Goal: Check status: Check status

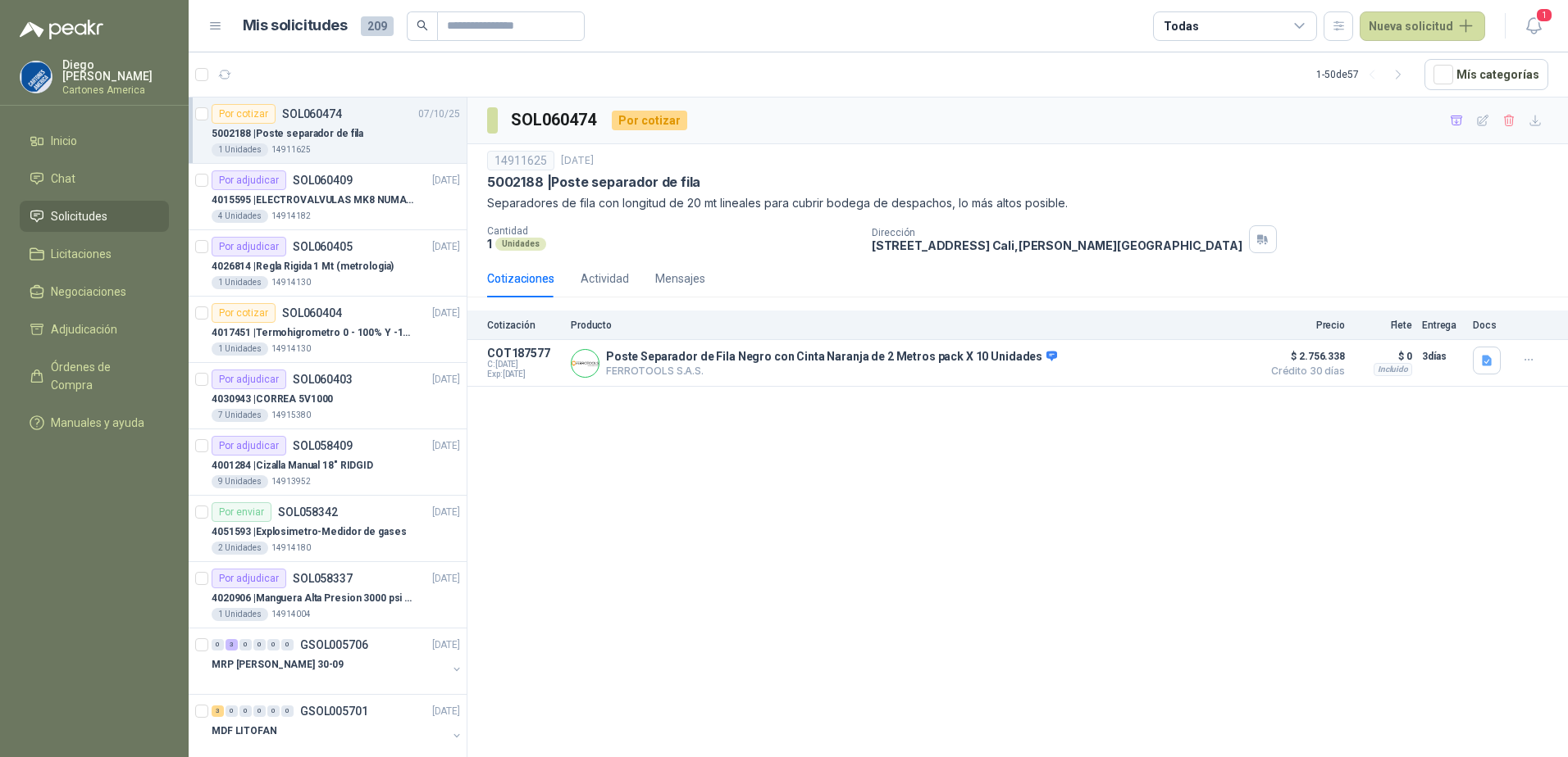
click at [322, 133] on p "5002188 | Poste separador de fila" at bounding box center [287, 134] width 152 height 16
click at [742, 372] on p "FERROTOOLS S.A.S." at bounding box center [831, 371] width 451 height 12
click at [1218, 362] on button "Detalles" at bounding box center [1214, 363] width 77 height 22
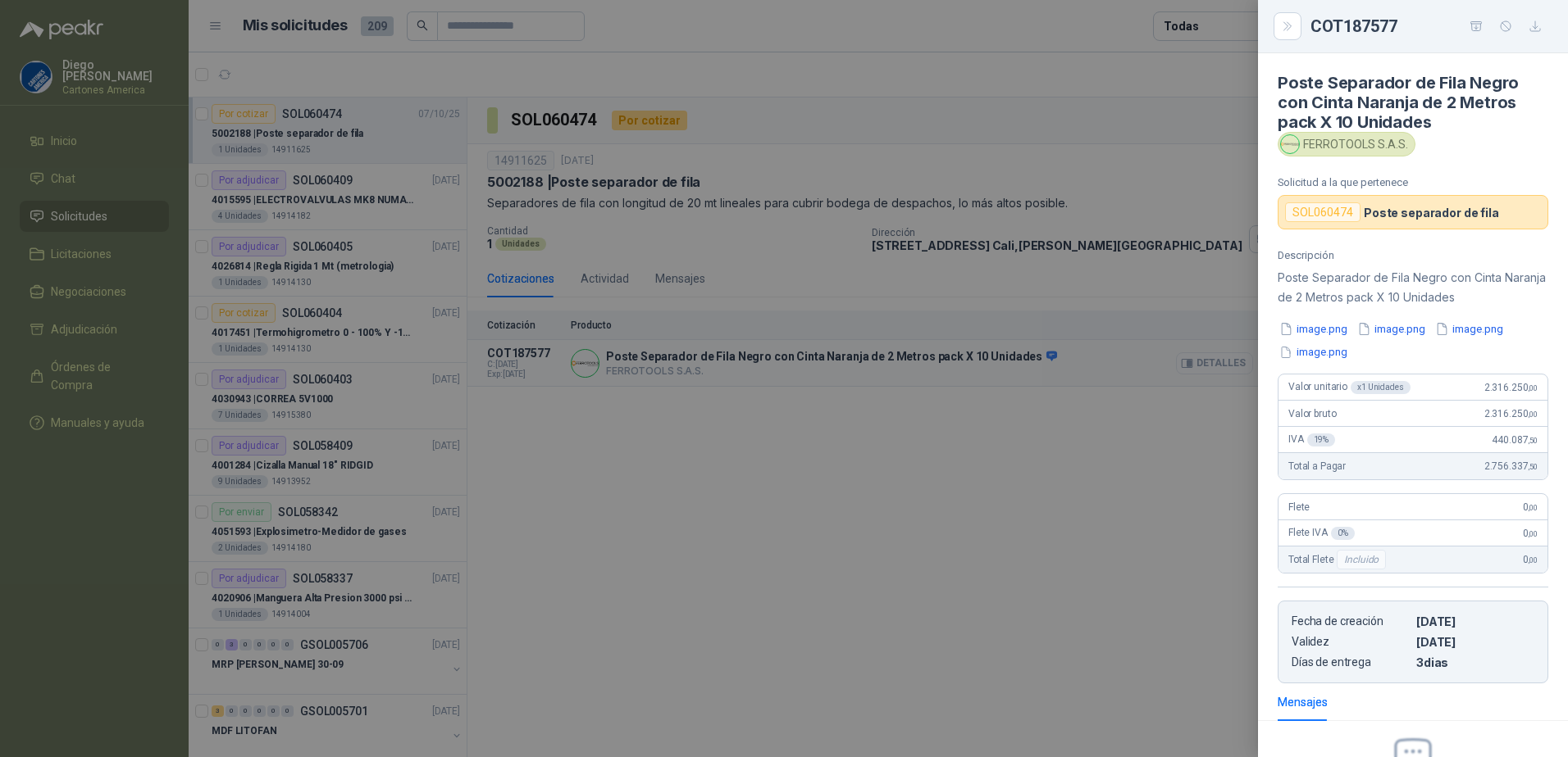
scroll to position [191, 0]
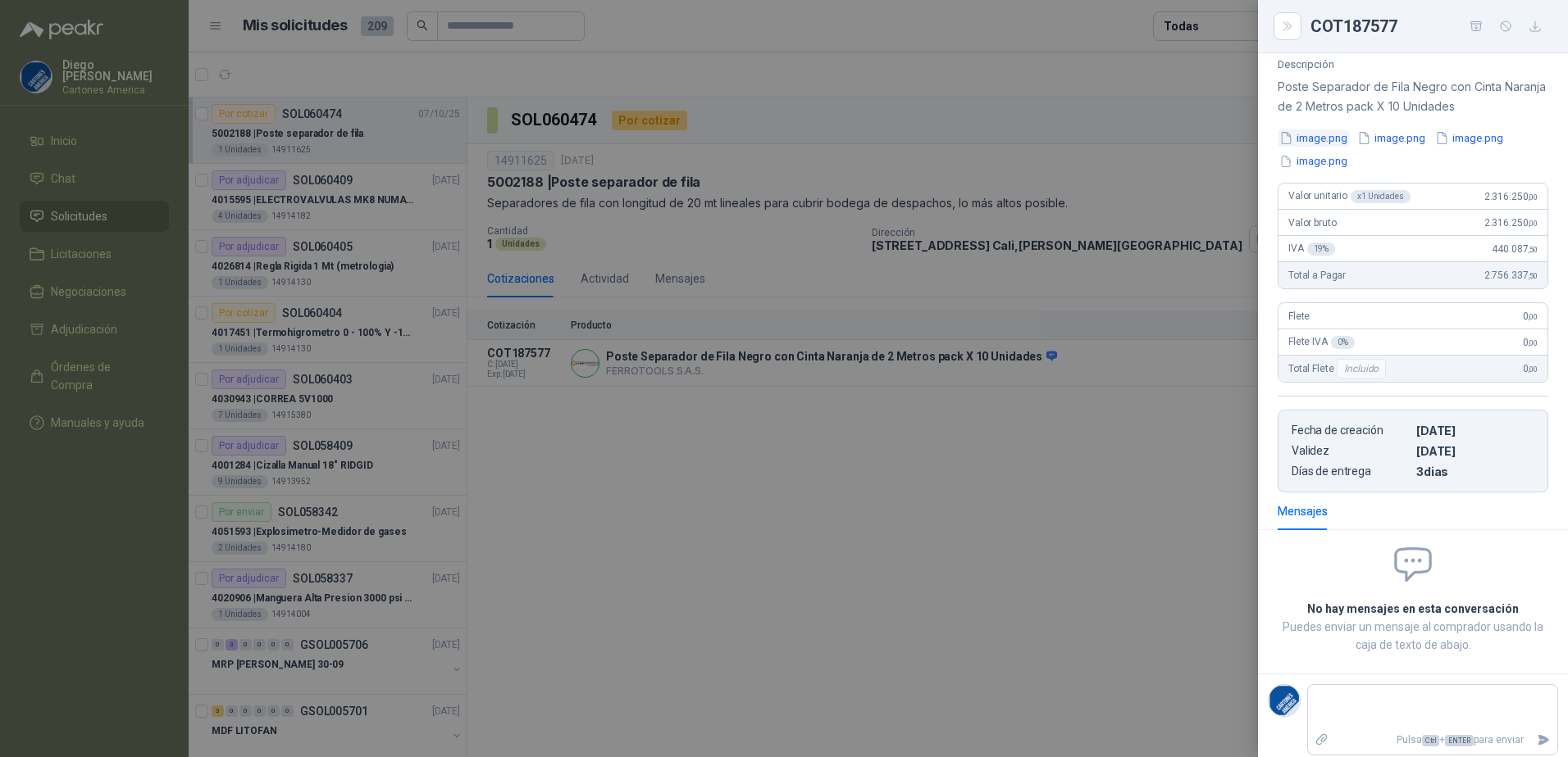
click at [1309, 137] on button "image.png" at bounding box center [1313, 138] width 71 height 17
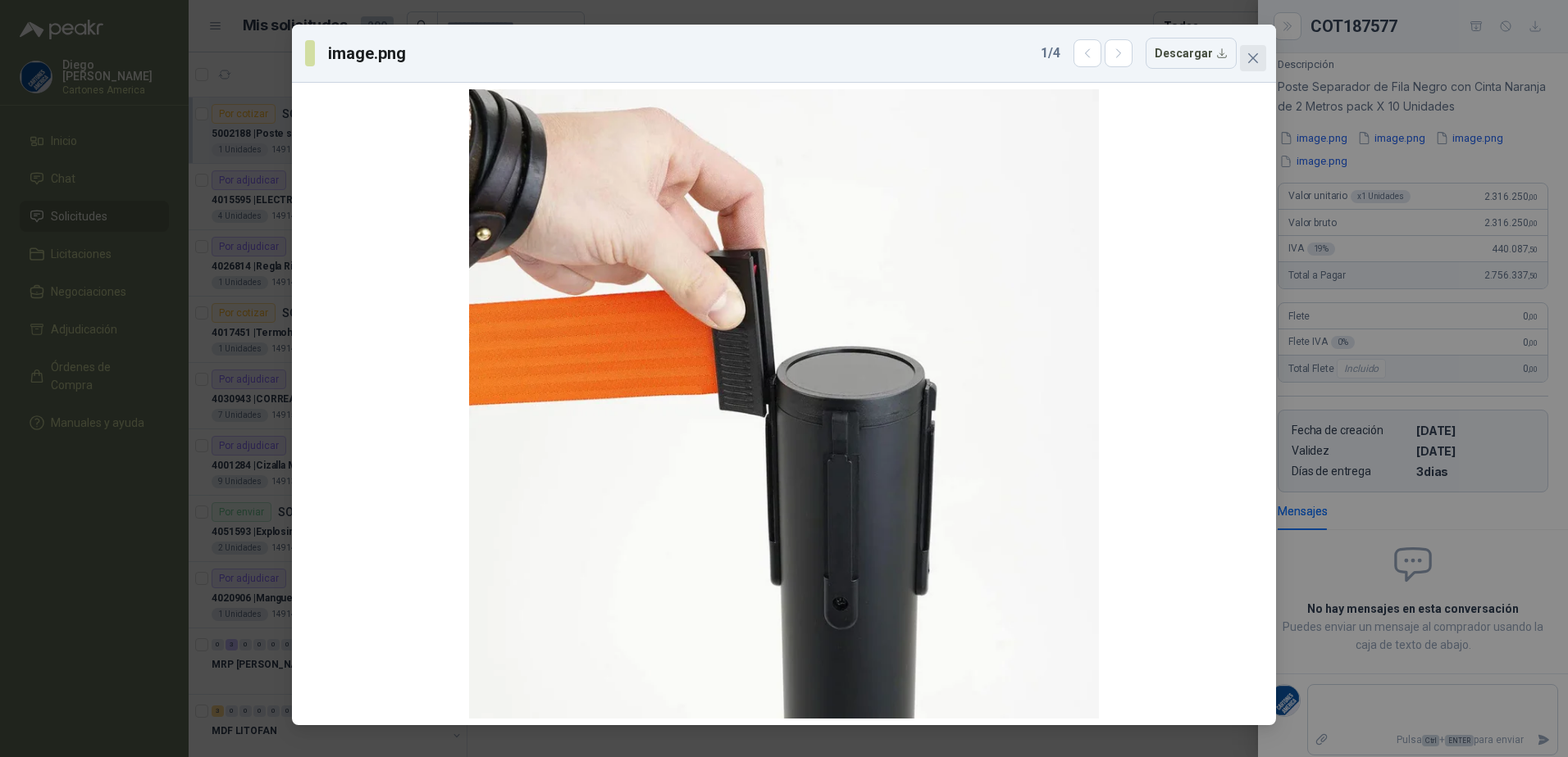
click at [1258, 58] on icon "close" at bounding box center [1253, 59] width 13 height 13
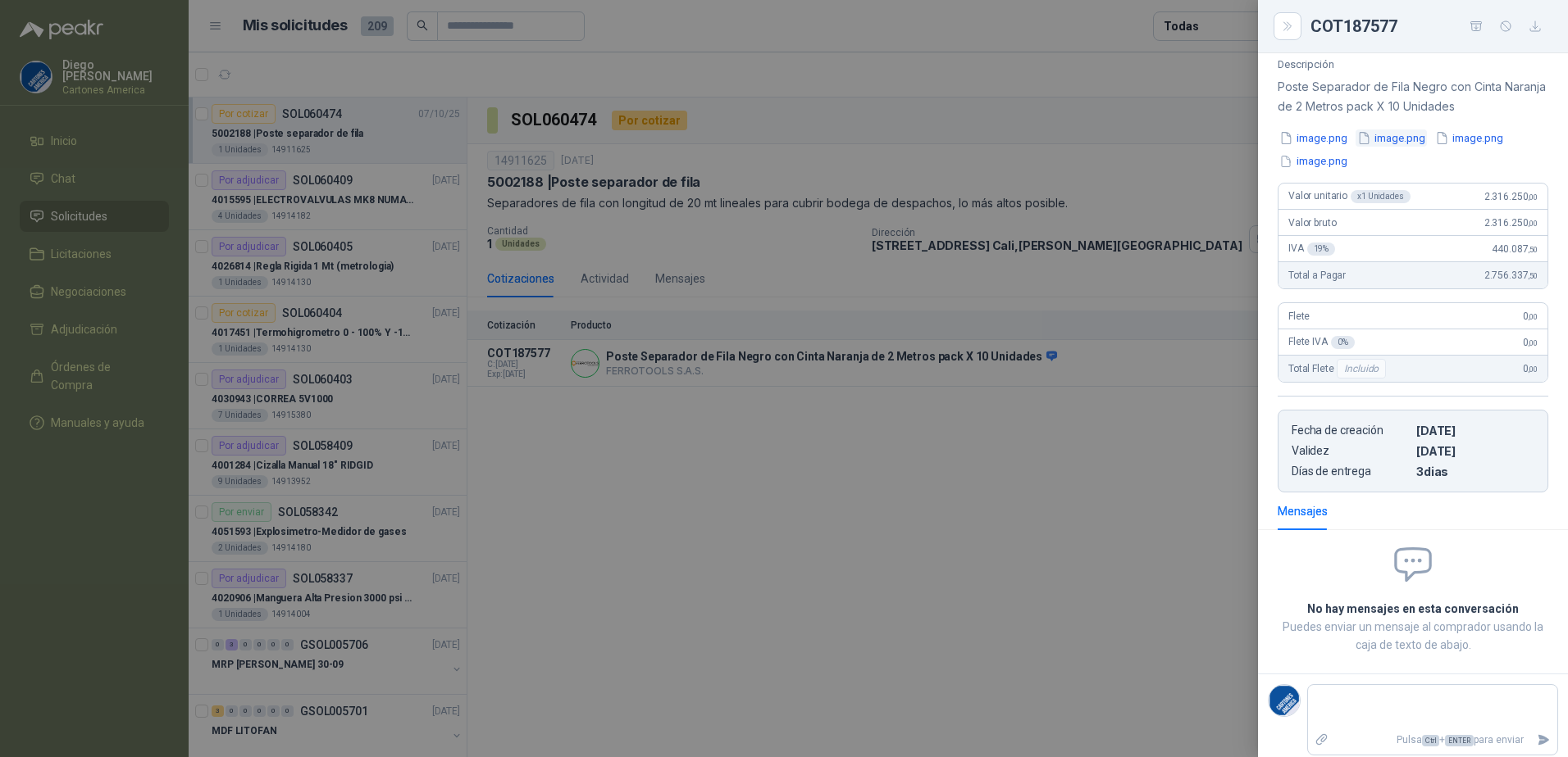
click at [1395, 143] on button "image.png" at bounding box center [1390, 138] width 71 height 17
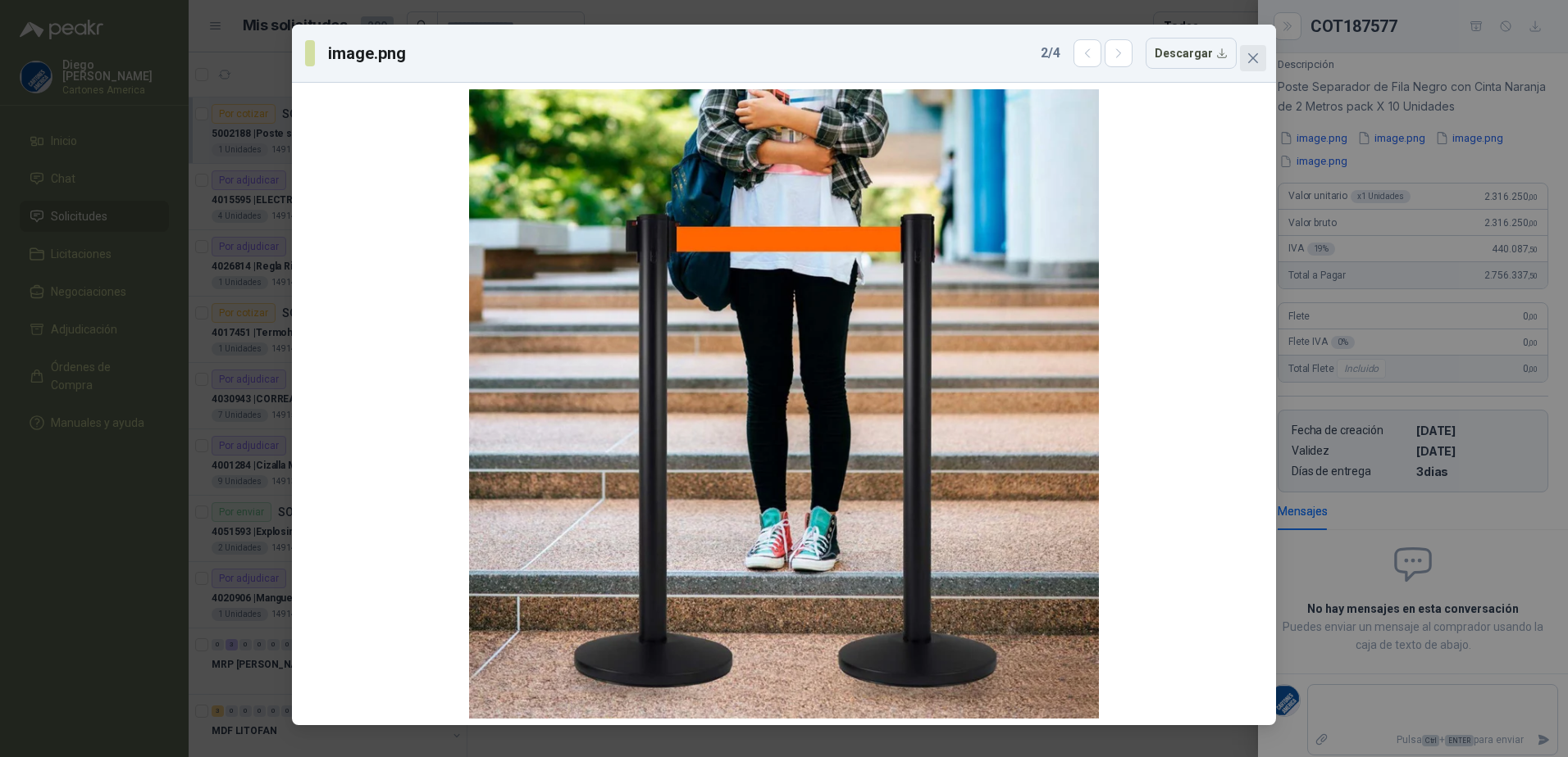
click at [1253, 64] on button "Close" at bounding box center [1253, 59] width 26 height 26
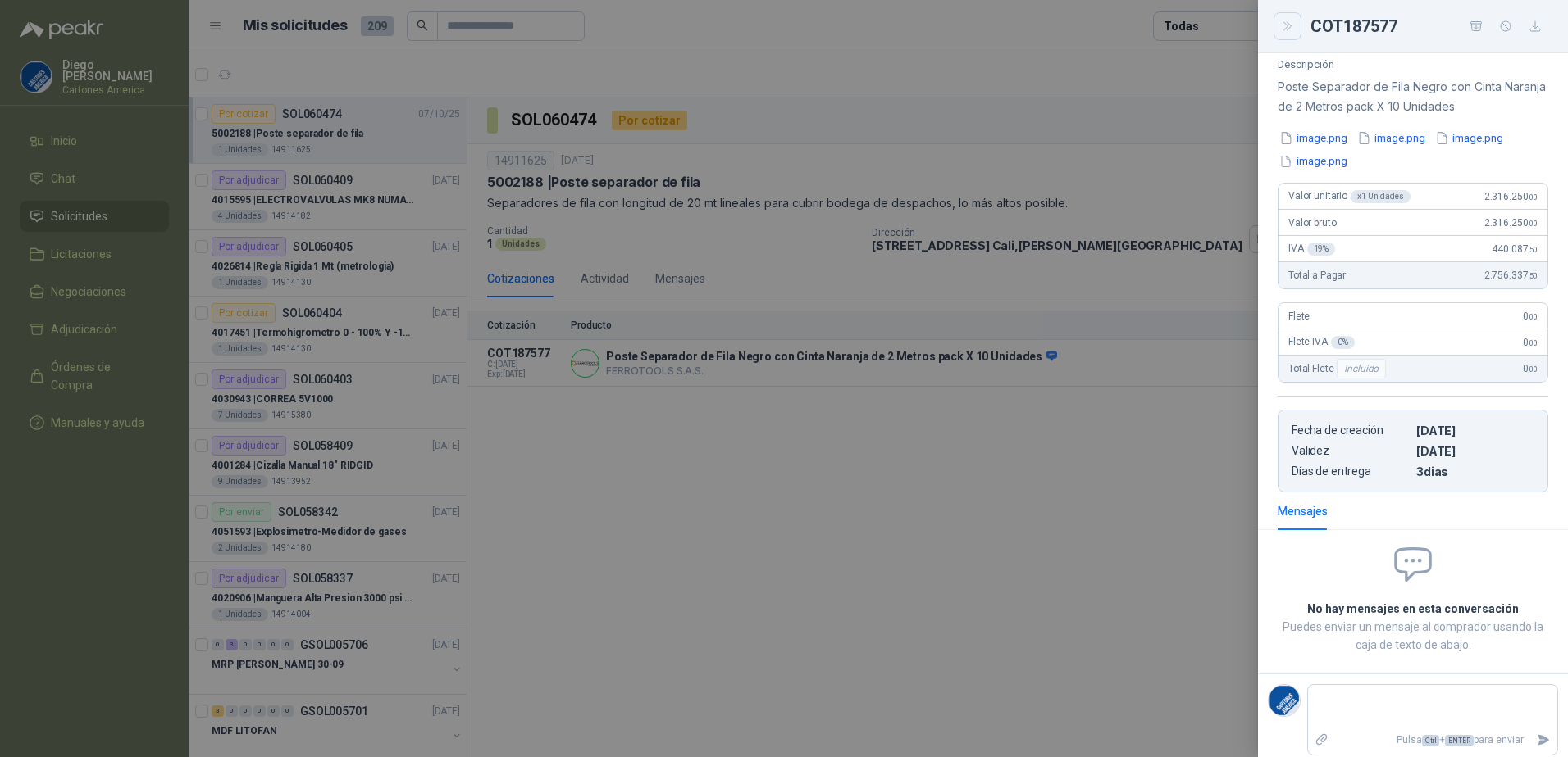
click at [1286, 36] on button "Close" at bounding box center [1287, 26] width 28 height 28
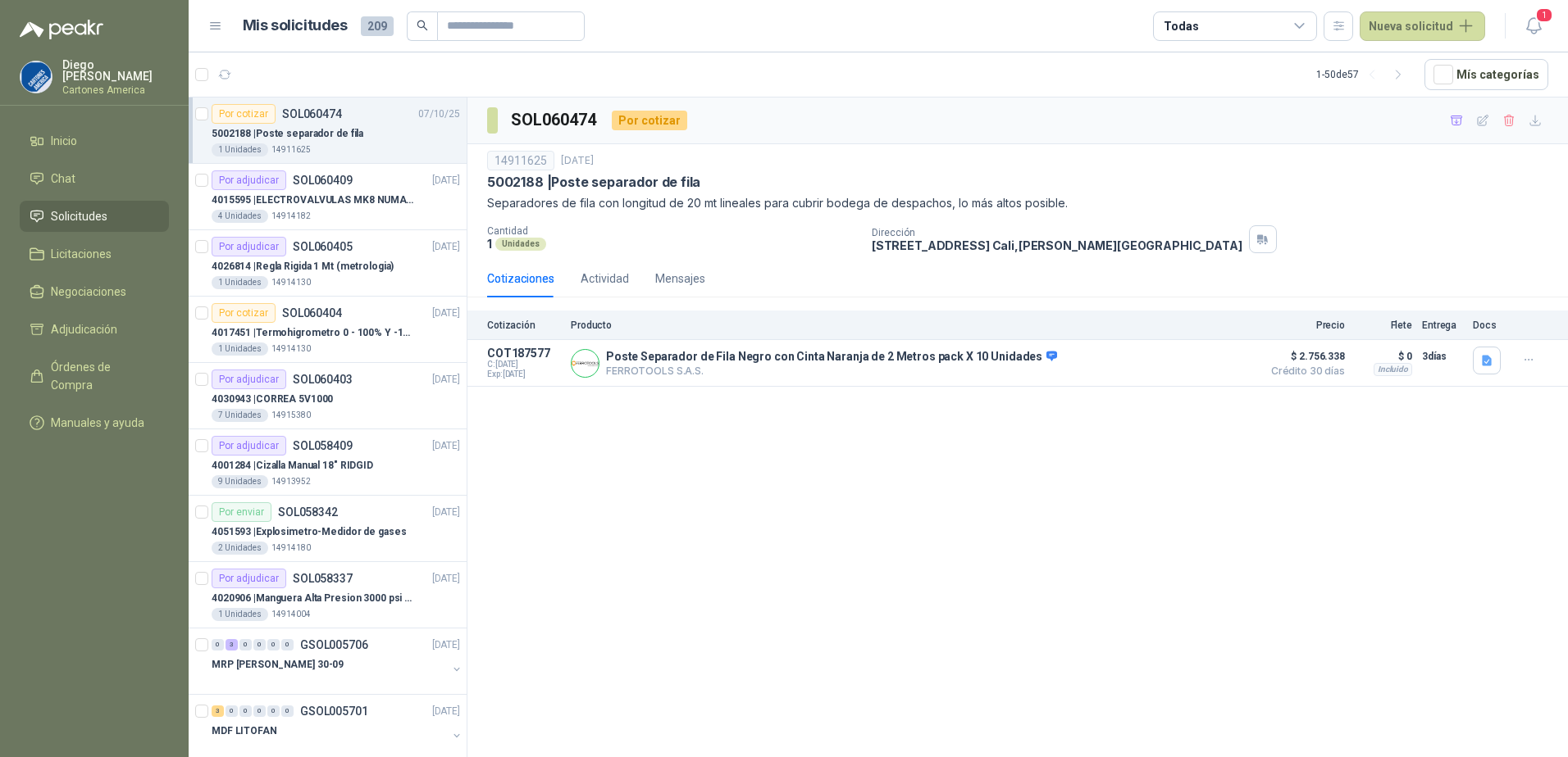
click at [784, 636] on div "SOL060474 Por cotizar 14911625 7 oct, 2025 5002188 | Poste separador de fila Se…" at bounding box center [1017, 430] width 1101 height 665
click at [352, 197] on p "4015595 | ELECTROVALVULAS MK8 NUMATICS" at bounding box center [313, 200] width 204 height 16
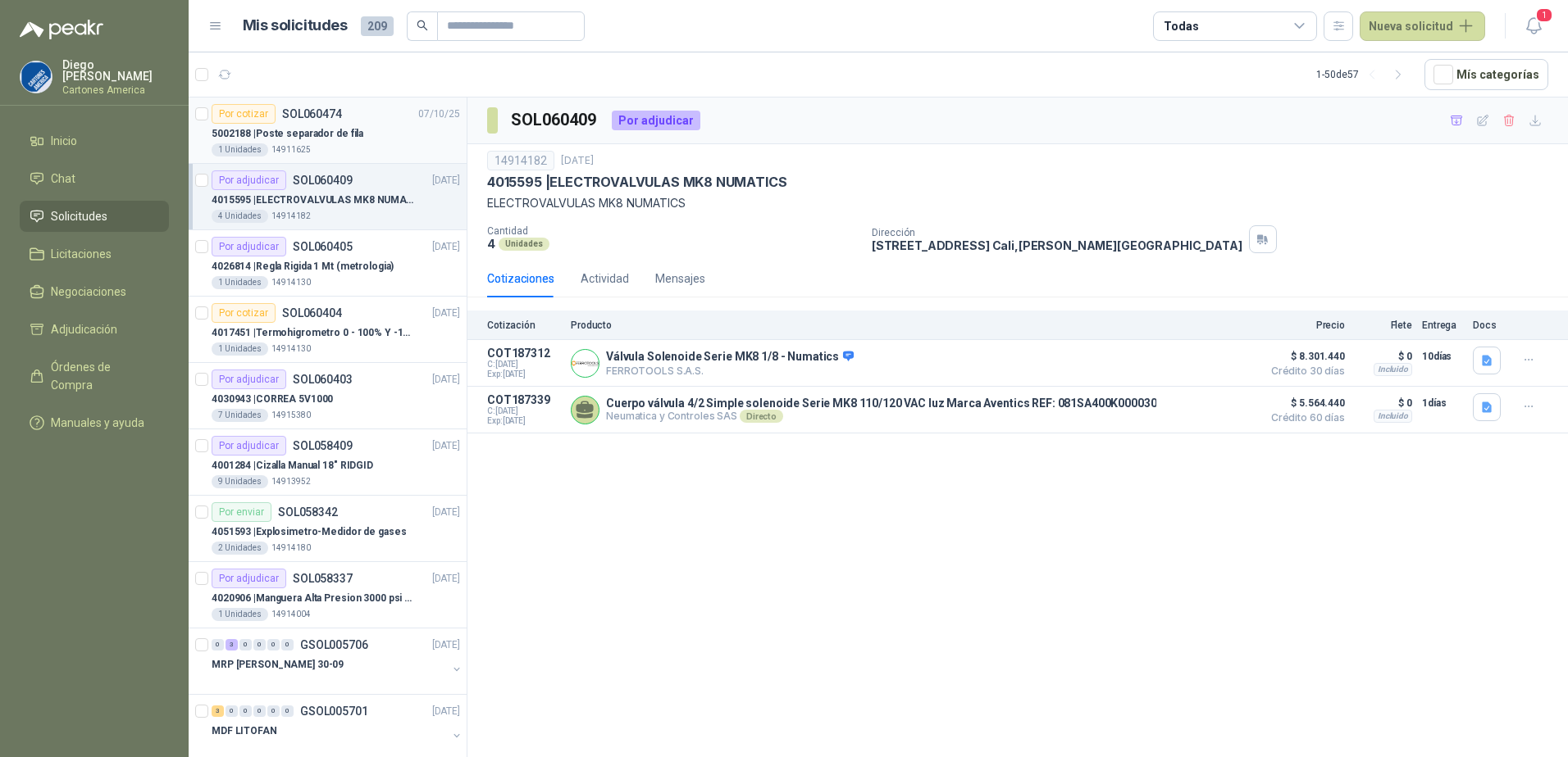
click at [353, 112] on div "Por cotizar SOL060474 07/10/25" at bounding box center [335, 114] width 249 height 20
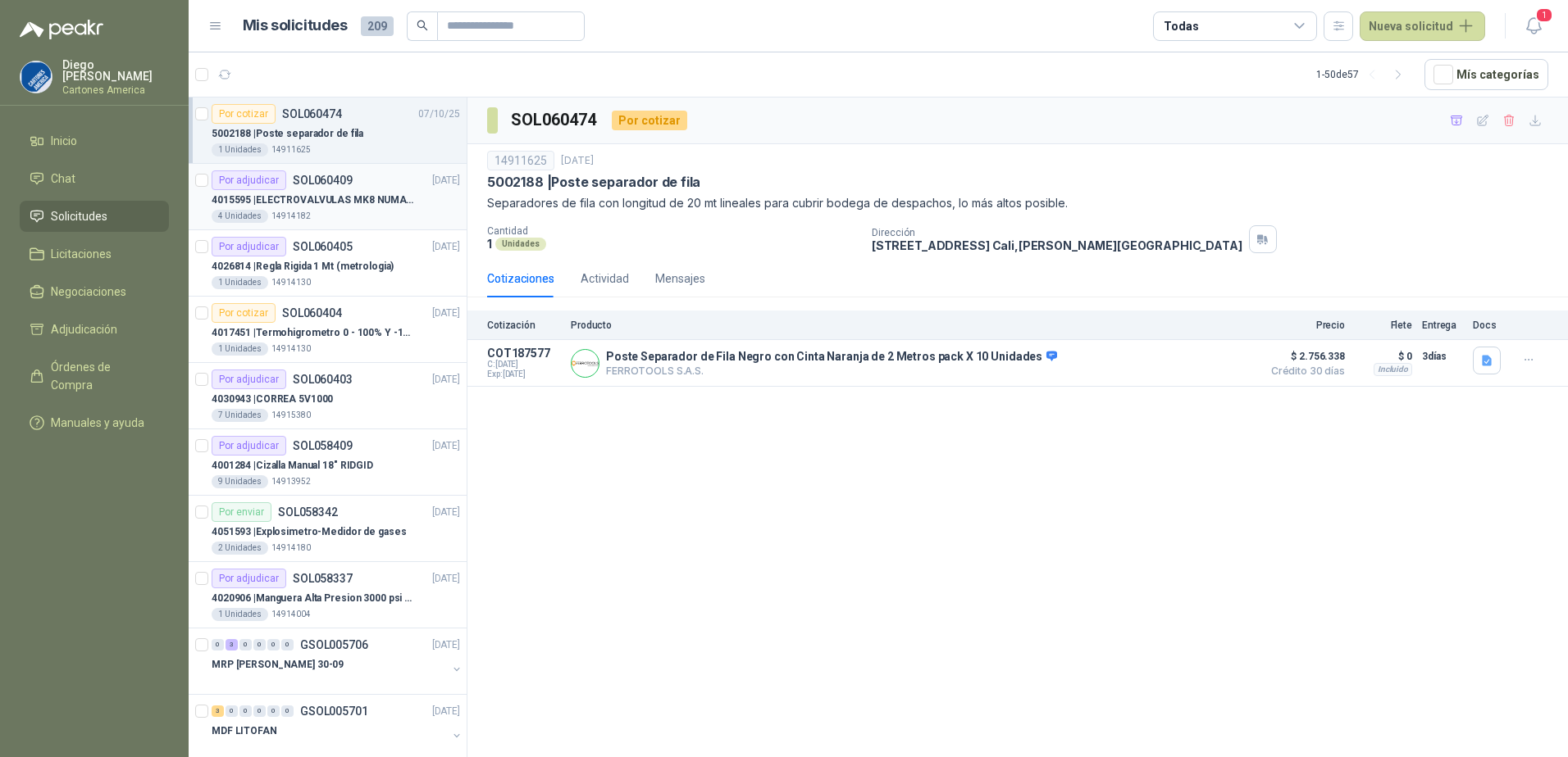
click at [322, 191] on div "4015595 | ELECTROVALVULAS MK8 NUMATICS" at bounding box center [335, 200] width 249 height 20
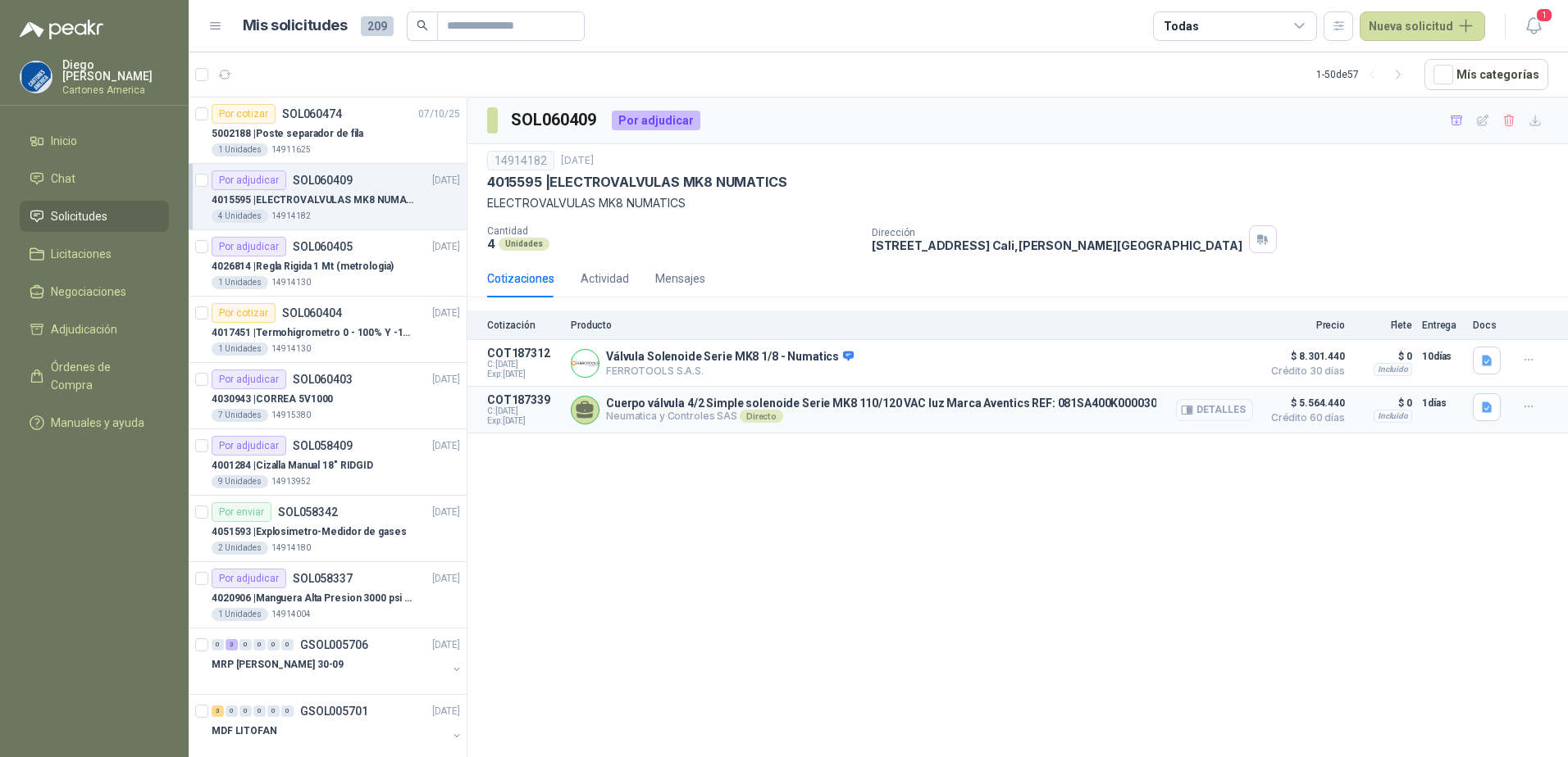
click at [1229, 412] on button "Detalles" at bounding box center [1214, 410] width 77 height 22
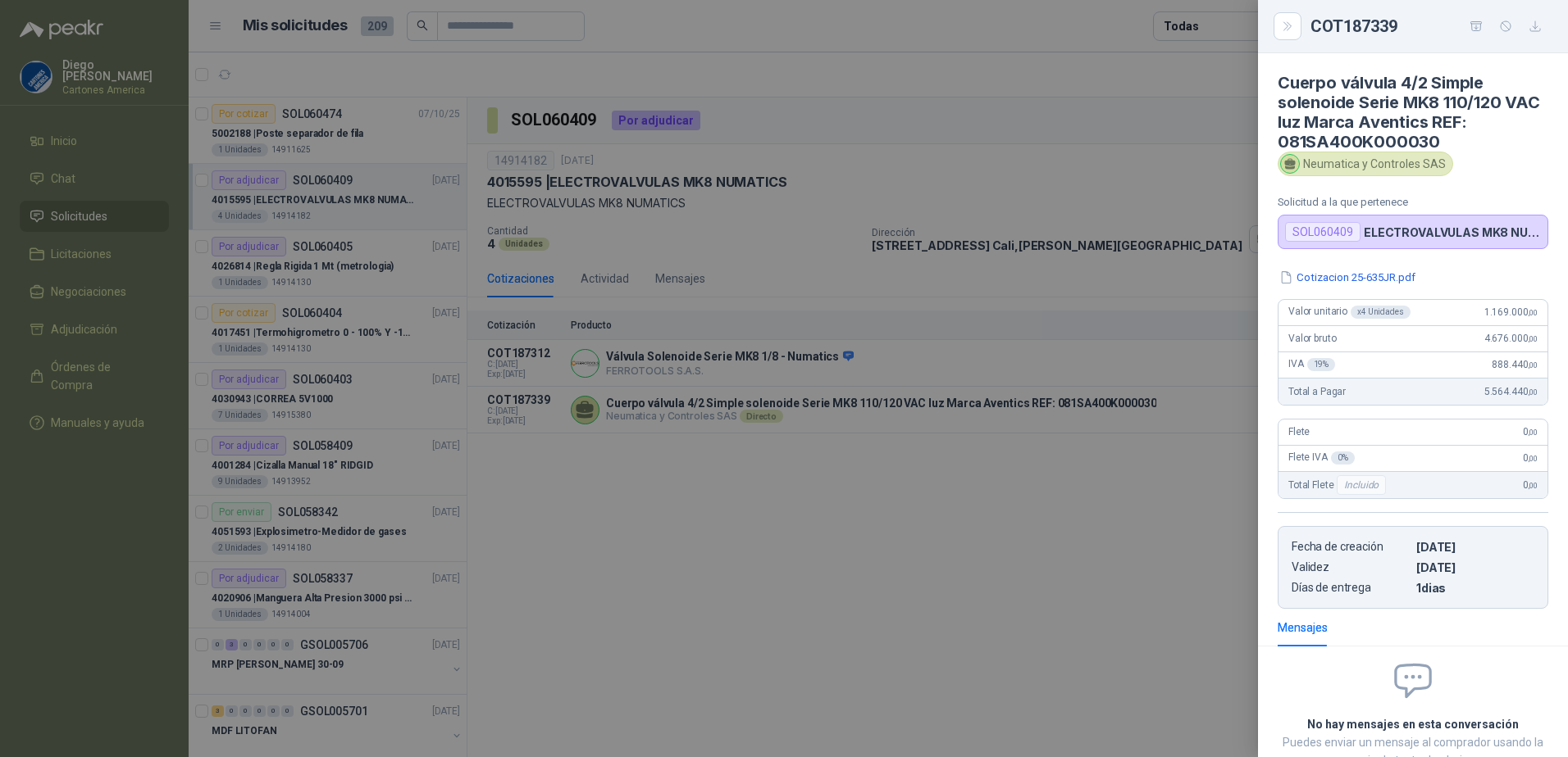
click at [899, 651] on div at bounding box center [784, 378] width 1568 height 757
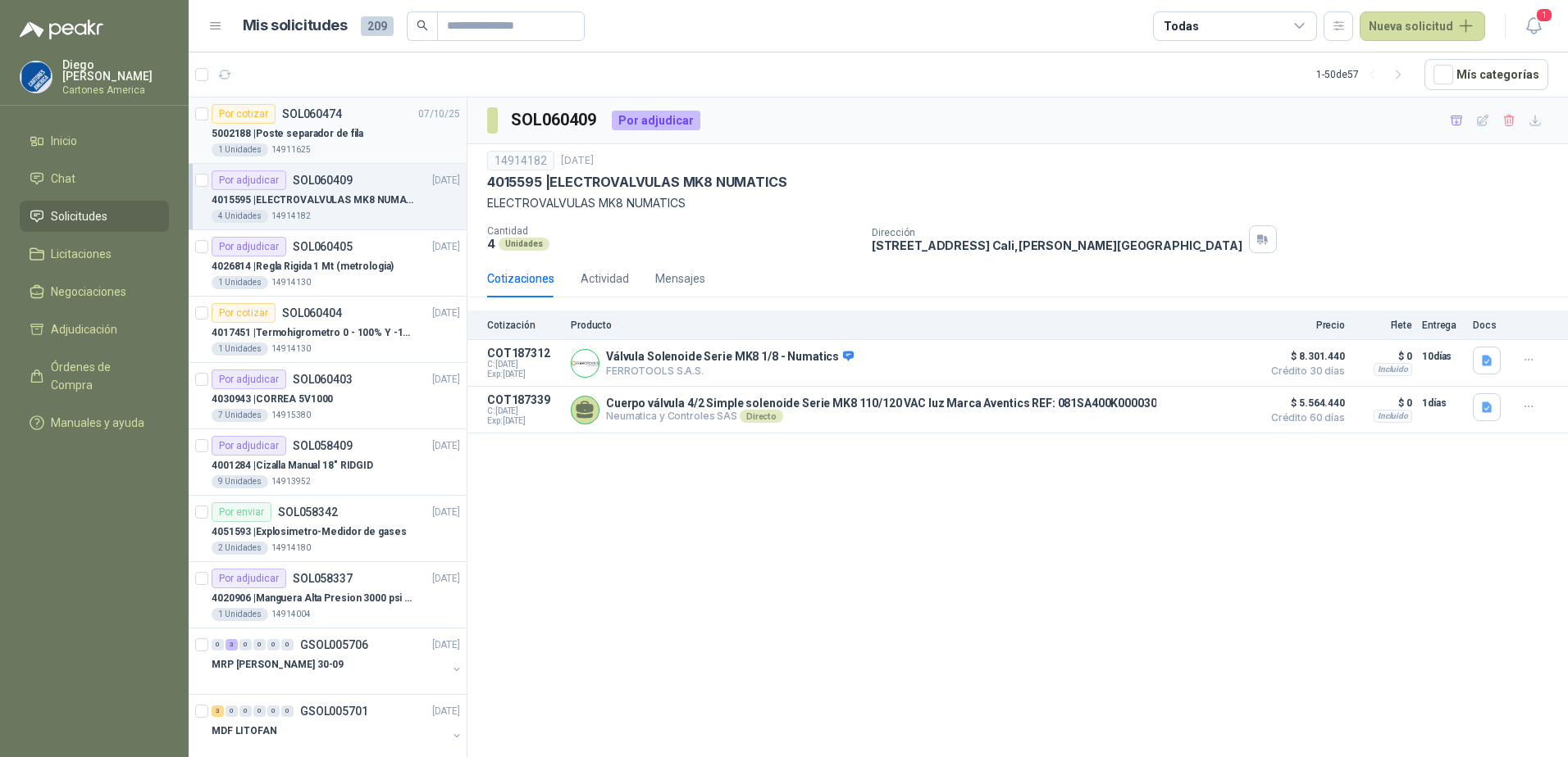
click at [326, 133] on p "5002188 | Poste separador de fila" at bounding box center [287, 134] width 152 height 16
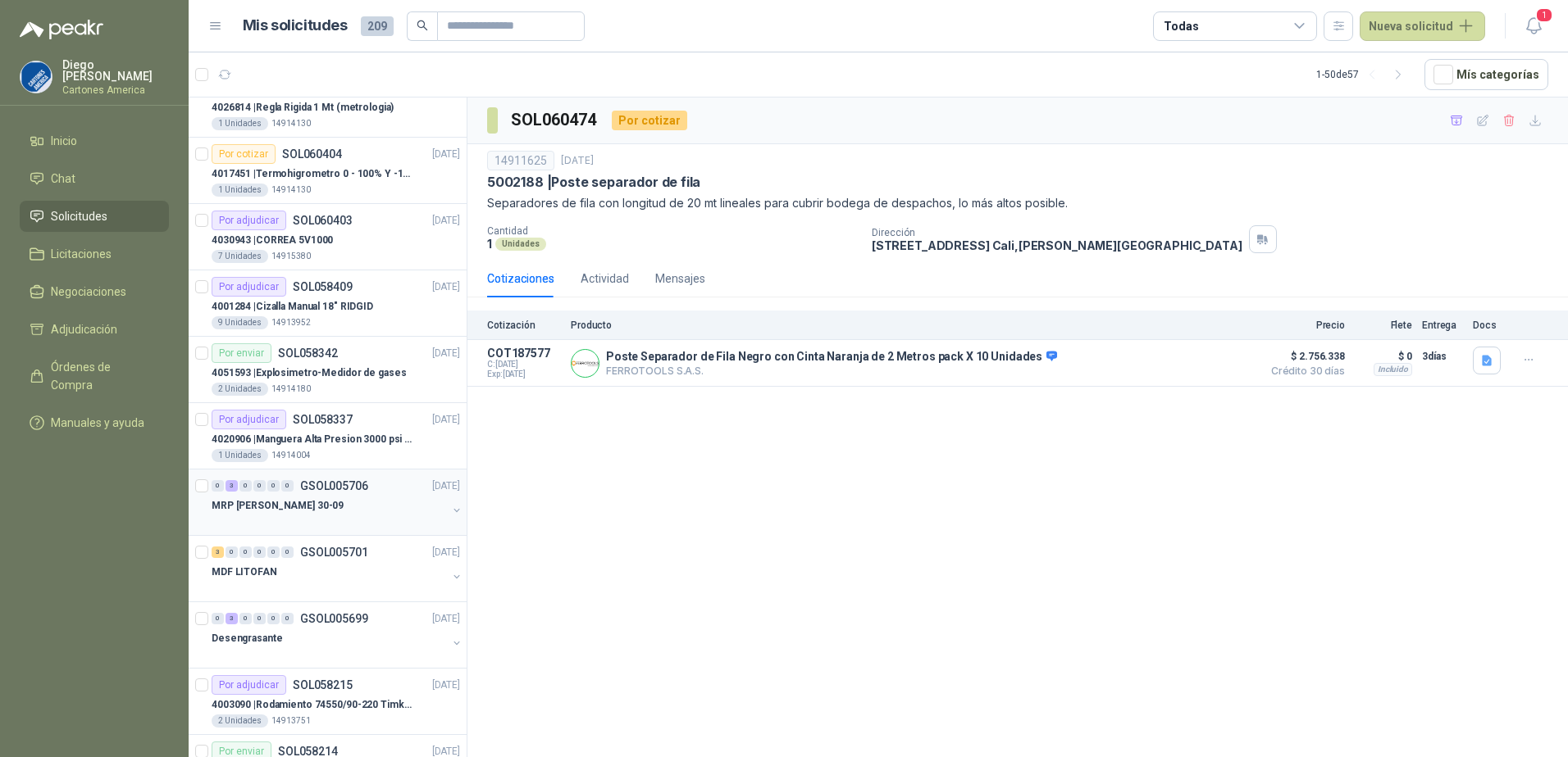
scroll to position [164, 0]
click at [328, 559] on div "MDF LITOFAN" at bounding box center [329, 567] width 235 height 20
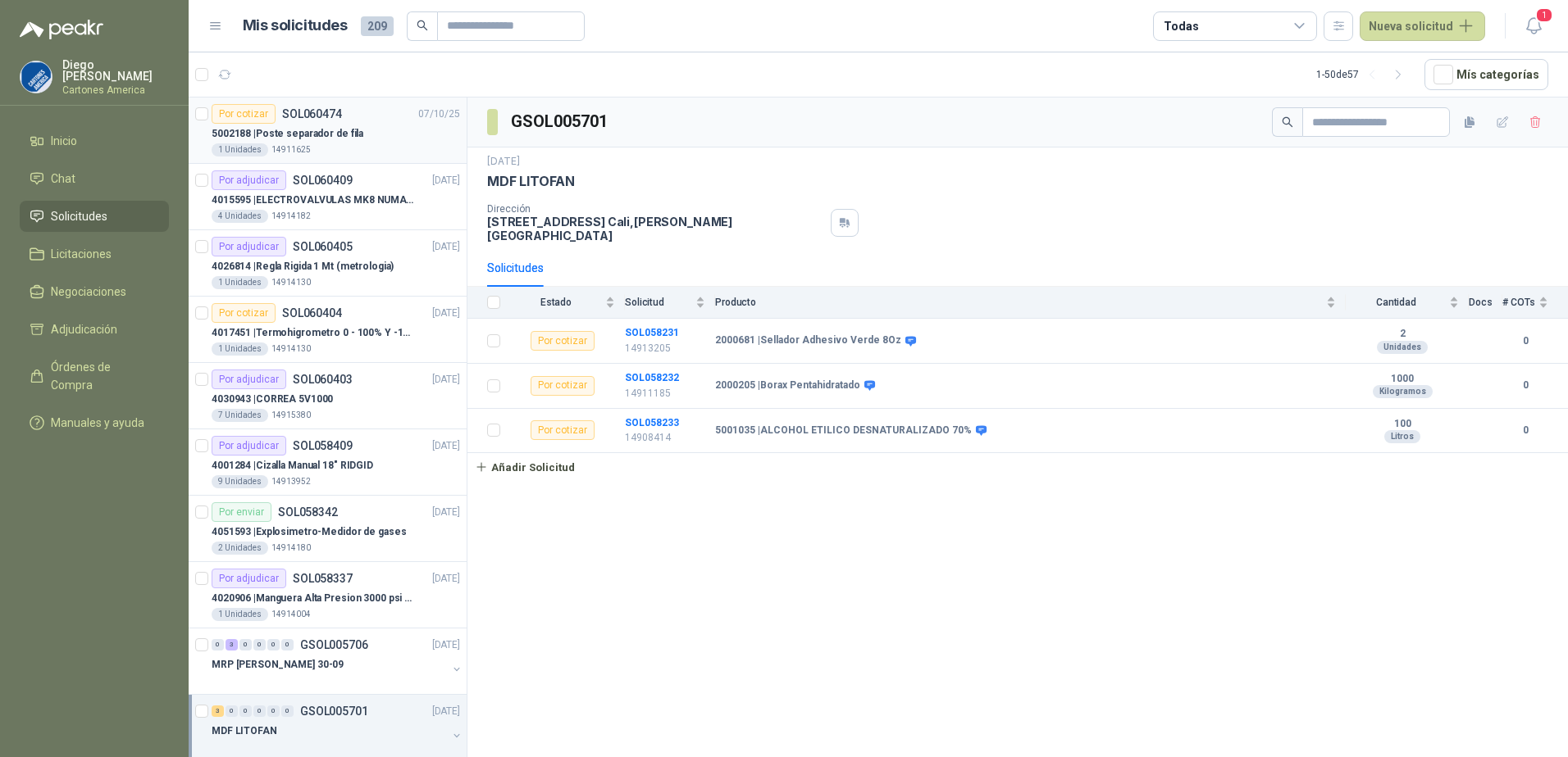
click at [348, 118] on div "Por cotizar SOL060474 07/10/25" at bounding box center [335, 114] width 249 height 20
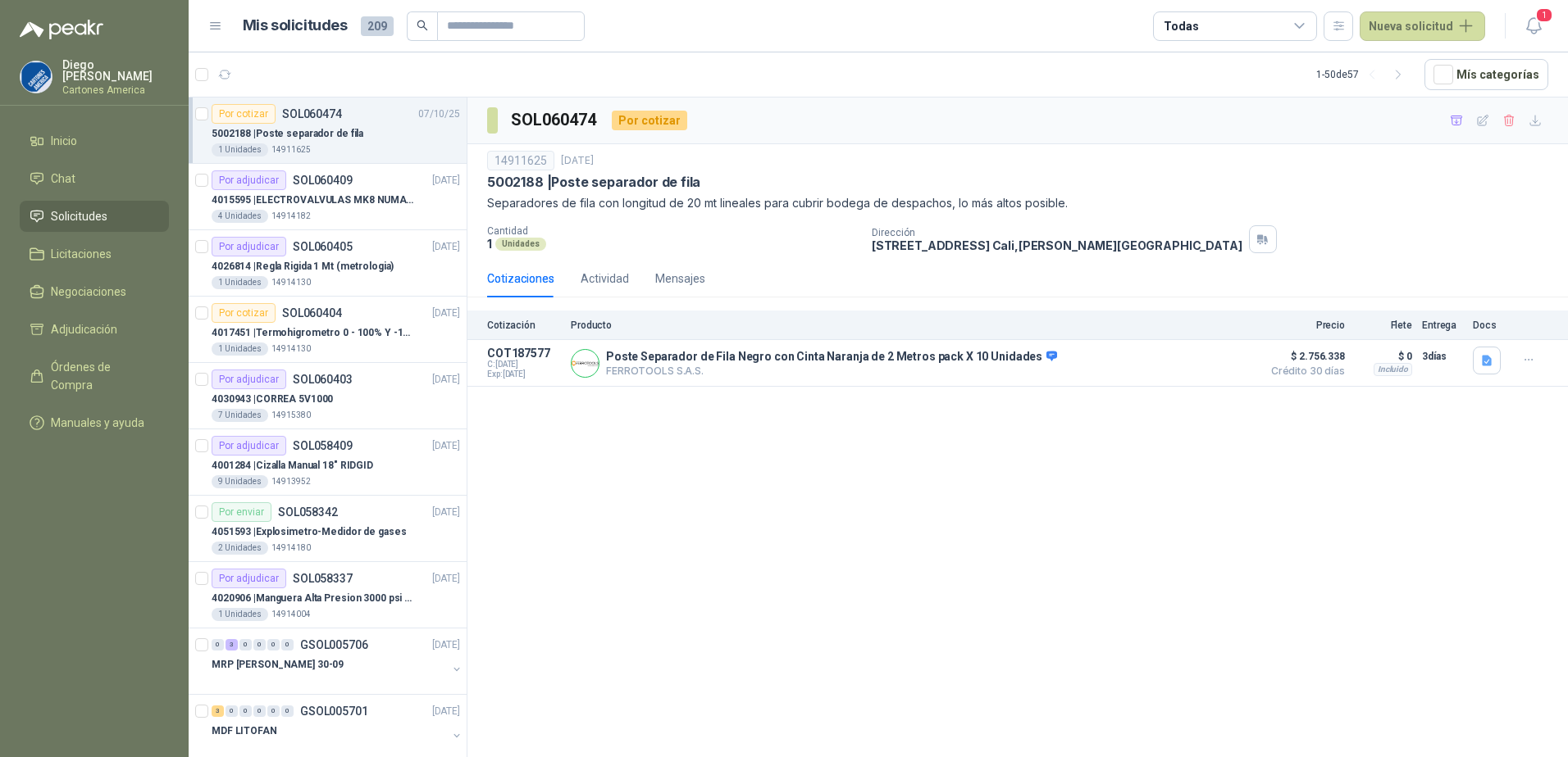
click at [855, 485] on div "SOL060474 Por cotizar 14911625 7 oct, 2025 5002188 | Poste separador de fila Se…" at bounding box center [1017, 430] width 1101 height 665
click at [685, 502] on div "SOL060474 Por cotizar 14911625 7 oct, 2025 5002188 | Poste separador de fila Se…" at bounding box center [1017, 430] width 1101 height 665
click at [683, 479] on div "SOL060474 Por cotizar 14911625 7 oct, 2025 5002188 | Poste separador de fila Se…" at bounding box center [1017, 430] width 1101 height 665
click at [1099, 480] on div "SOL060474 Por cotizar 14911625 7 oct, 2025 5002188 | Poste separador de fila Se…" at bounding box center [1017, 430] width 1101 height 665
click at [691, 565] on div "SOL060474 Por cotizar 14911625 7 oct, 2025 5002188 | Poste separador de fila Se…" at bounding box center [1017, 430] width 1101 height 665
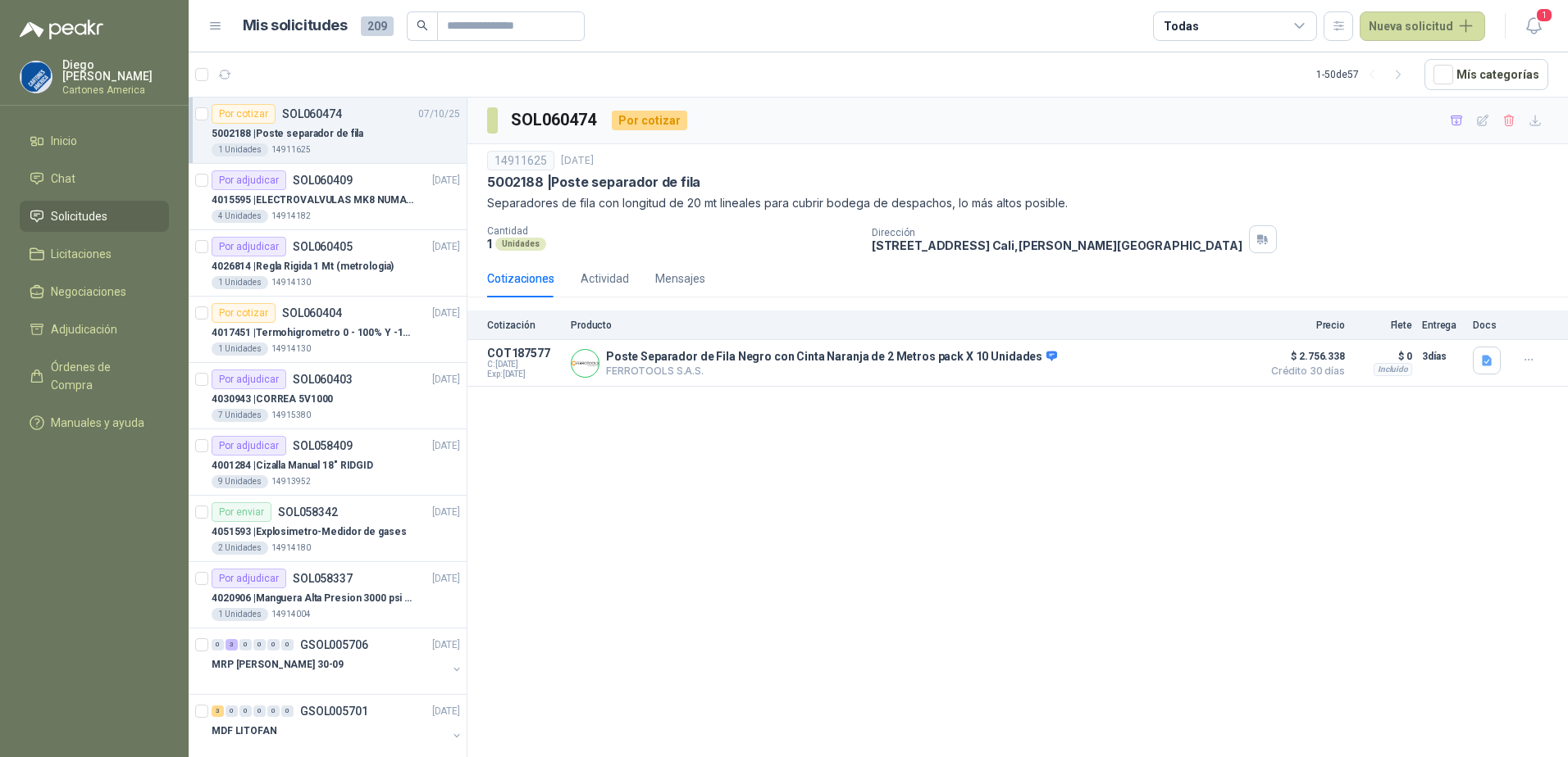
click at [748, 511] on div "SOL060474 Por cotizar 14911625 7 oct, 2025 5002188 | Poste separador de fila Se…" at bounding box center [1017, 430] width 1101 height 665
click at [769, 594] on div "SOL060474 Por cotizar 14911625 7 oct, 2025 5002188 | Poste separador de fila Se…" at bounding box center [1017, 430] width 1101 height 665
click at [936, 509] on div "SOL060474 Por cotizar 14911625 7 oct, 2025 5002188 | Poste separador de fila Se…" at bounding box center [1017, 430] width 1101 height 665
click at [936, 501] on div "SOL060474 Por cotizar 14911625 7 oct, 2025 5002188 | Poste separador de fila Se…" at bounding box center [1017, 430] width 1101 height 665
click at [315, 192] on p "4015595 | ELECTROVALVULAS MK8 NUMATICS" at bounding box center [313, 200] width 204 height 16
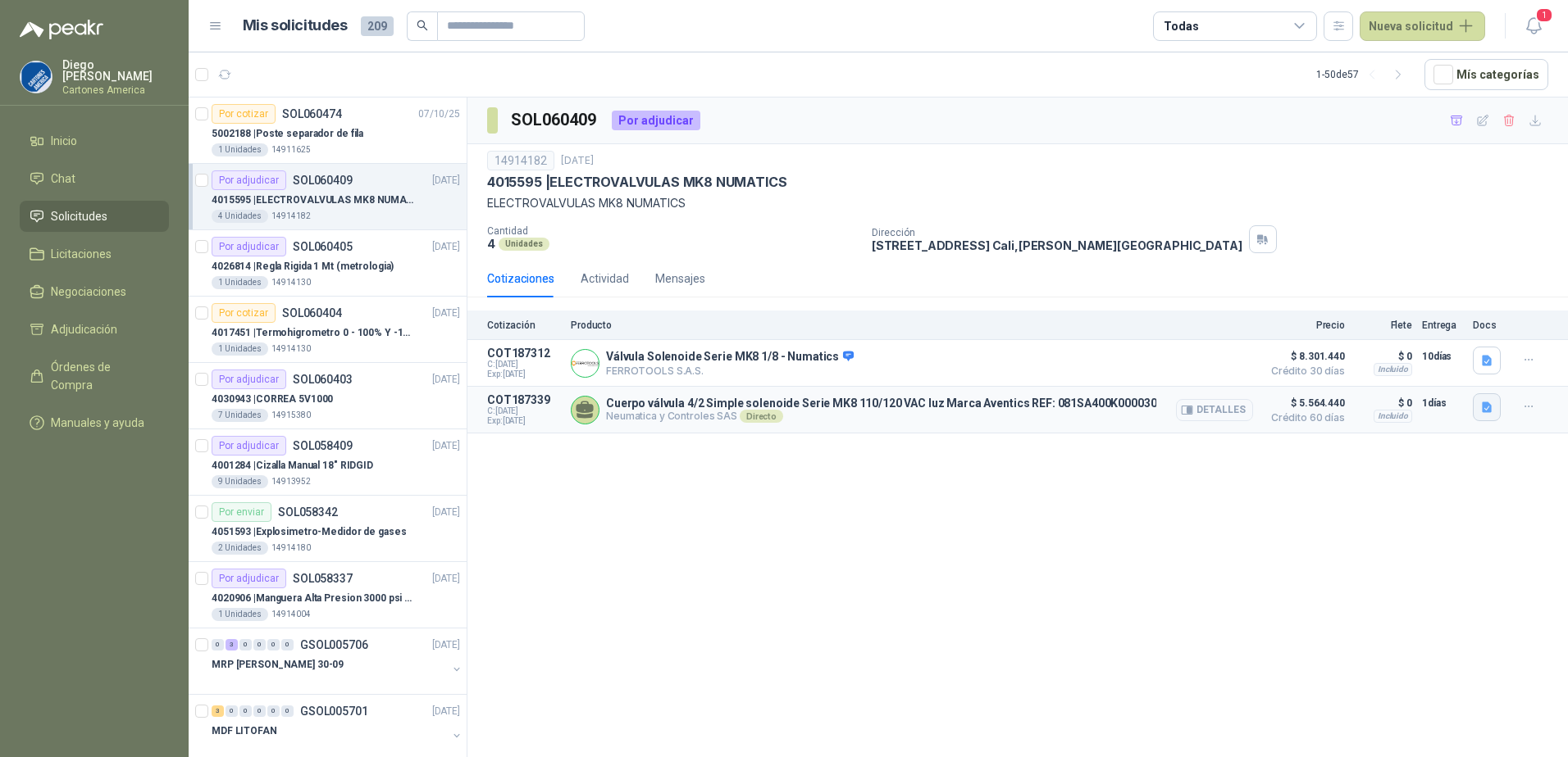
click at [1491, 407] on icon "button" at bounding box center [1486, 408] width 14 height 14
click at [1409, 372] on button "Cotizacion 25-635JR.pdf" at bounding box center [1419, 372] width 140 height 17
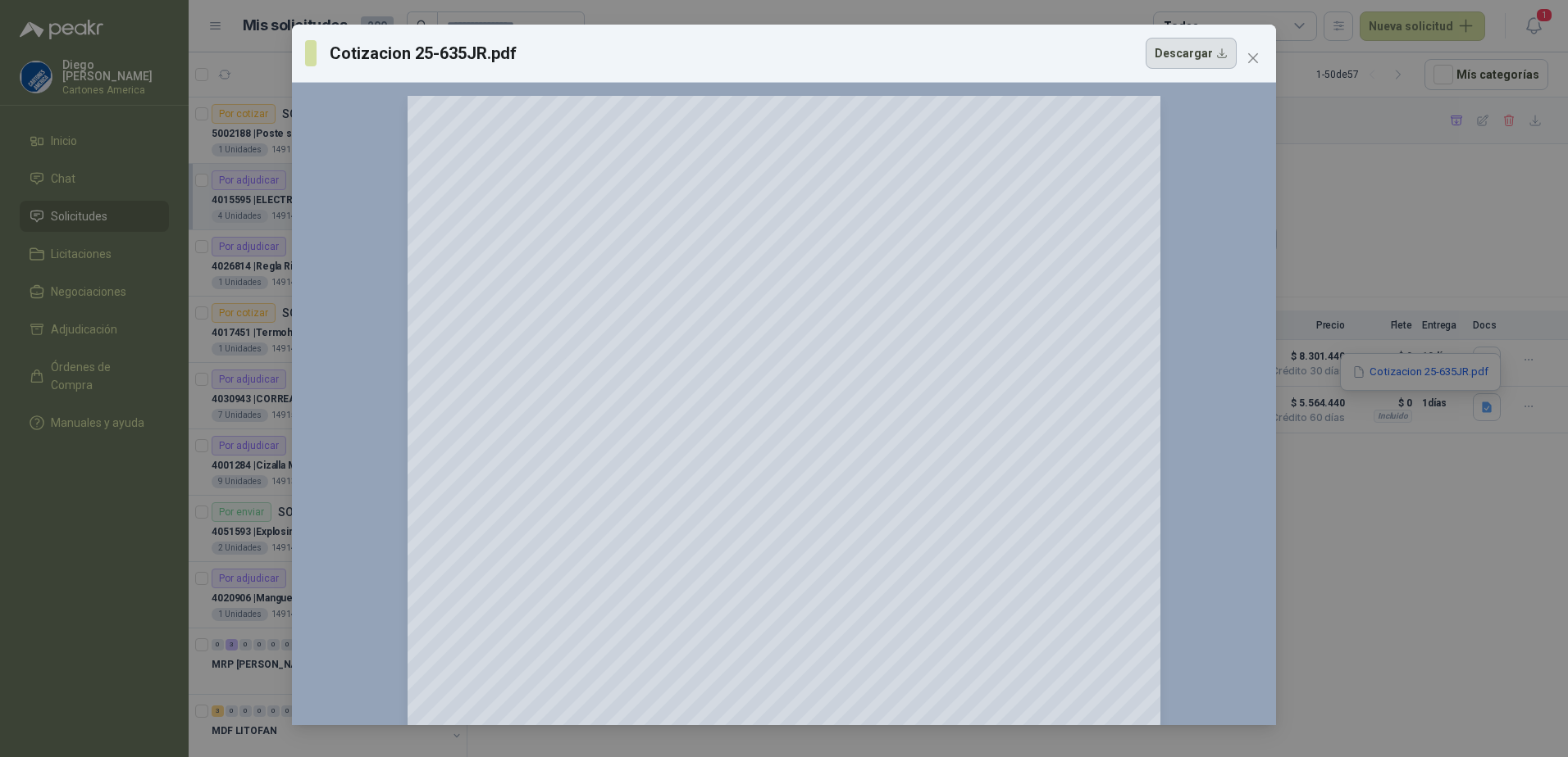
click at [1174, 59] on button "Descargar" at bounding box center [1191, 54] width 91 height 31
click at [1242, 57] on span "Close" at bounding box center [1253, 59] width 26 height 13
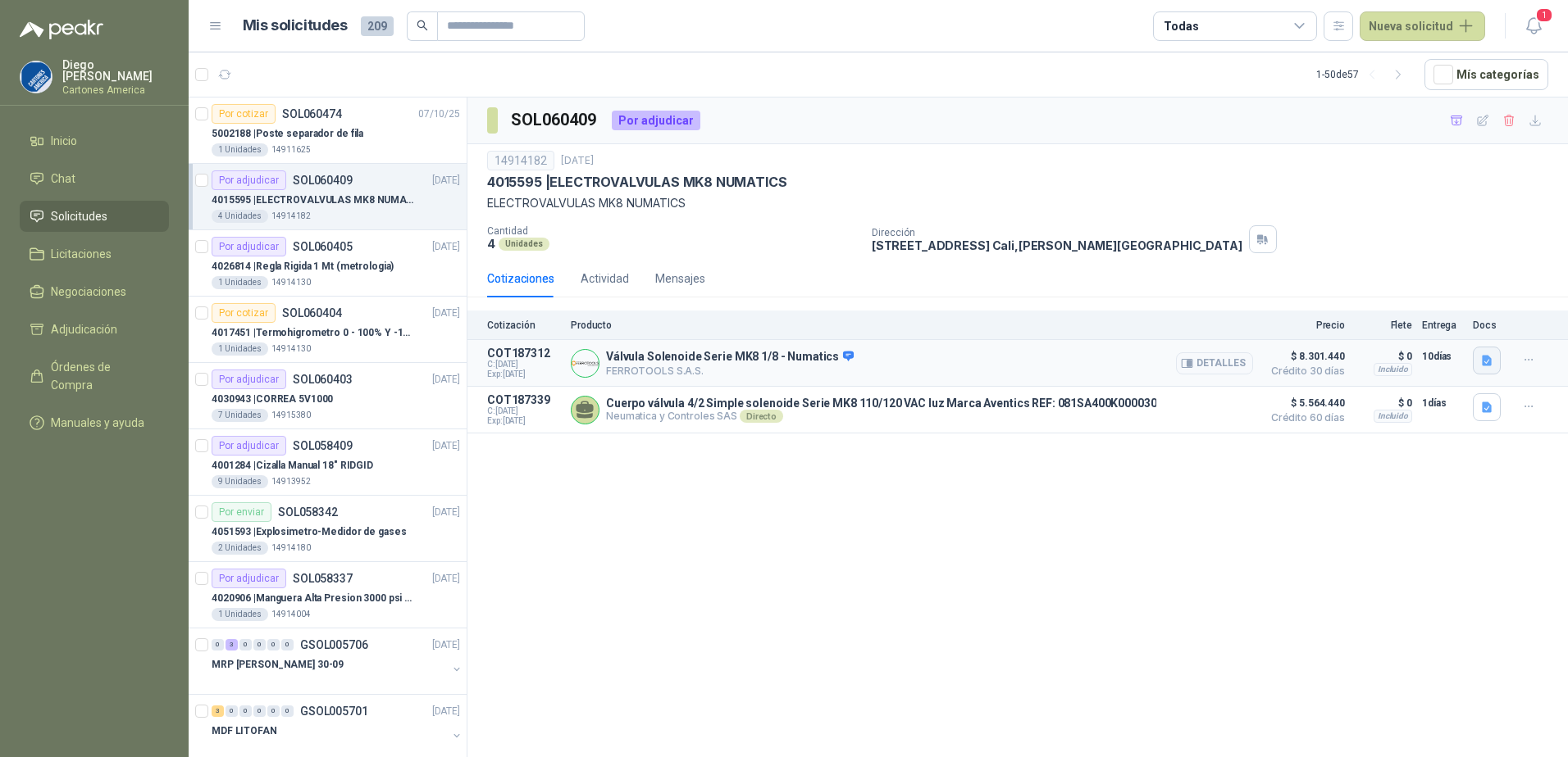
click at [1484, 362] on icon "button" at bounding box center [1486, 361] width 14 height 14
click at [1175, 326] on button "catálogo-serie-mark-8-actuador-de-solenoide-directo-es-mx-5306782.pdf" at bounding box center [1303, 324] width 373 height 17
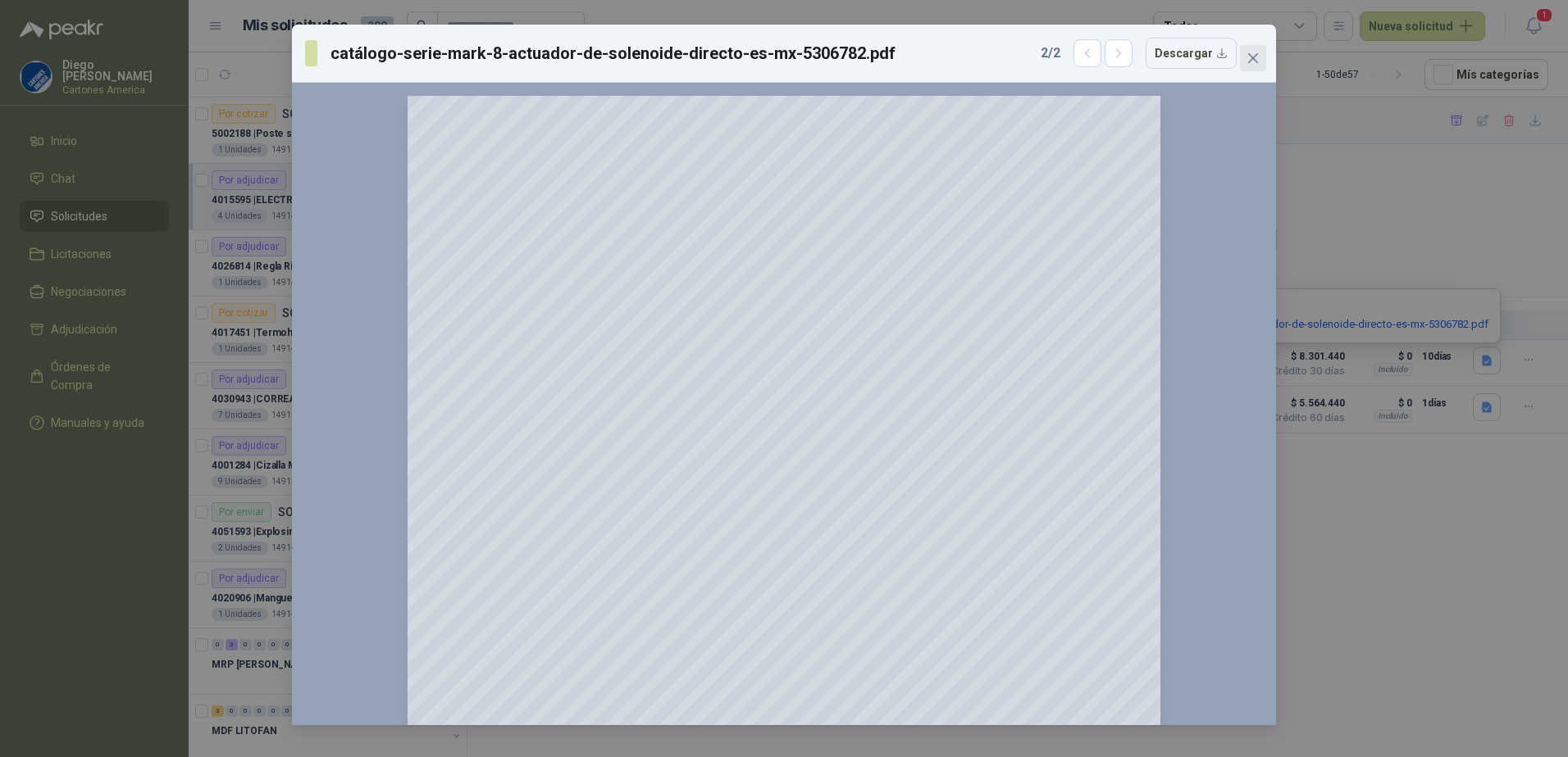
click at [1246, 58] on icon "close" at bounding box center [1253, 59] width 13 height 13
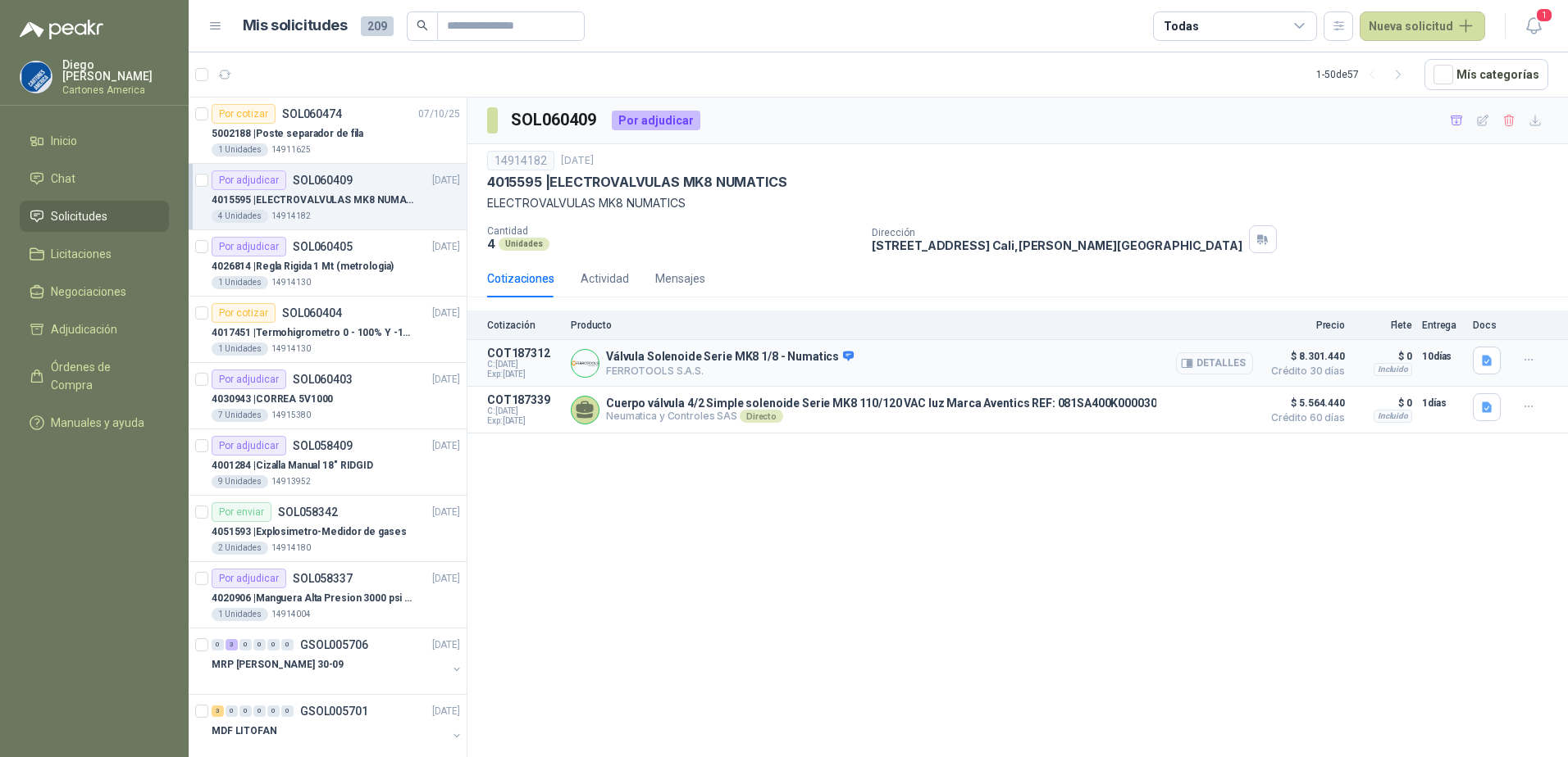
click at [1204, 368] on button "Detalles" at bounding box center [1214, 363] width 77 height 22
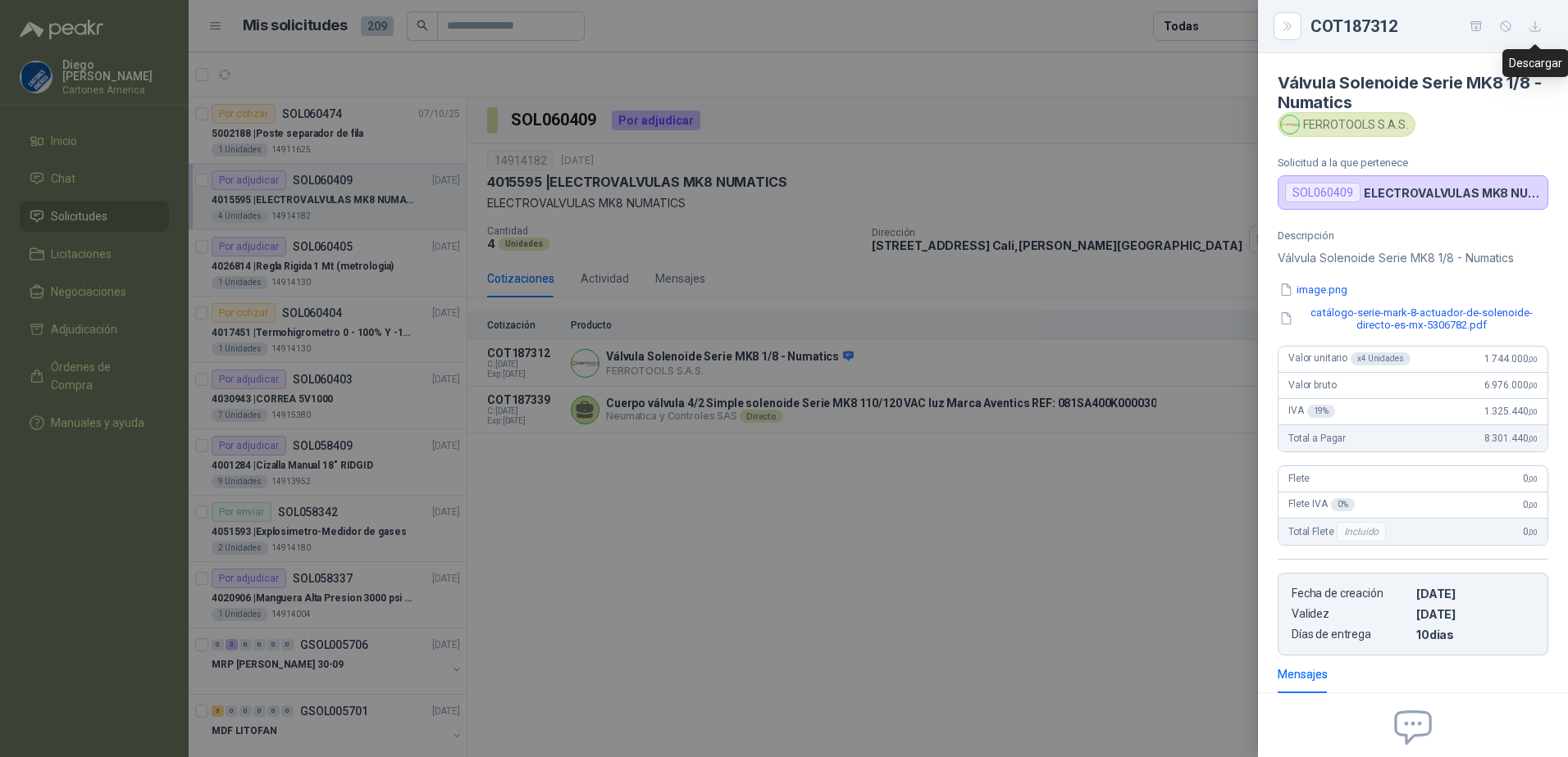
click at [1532, 26] on icon "button" at bounding box center [1535, 26] width 14 height 14
click at [956, 575] on div at bounding box center [784, 378] width 1568 height 757
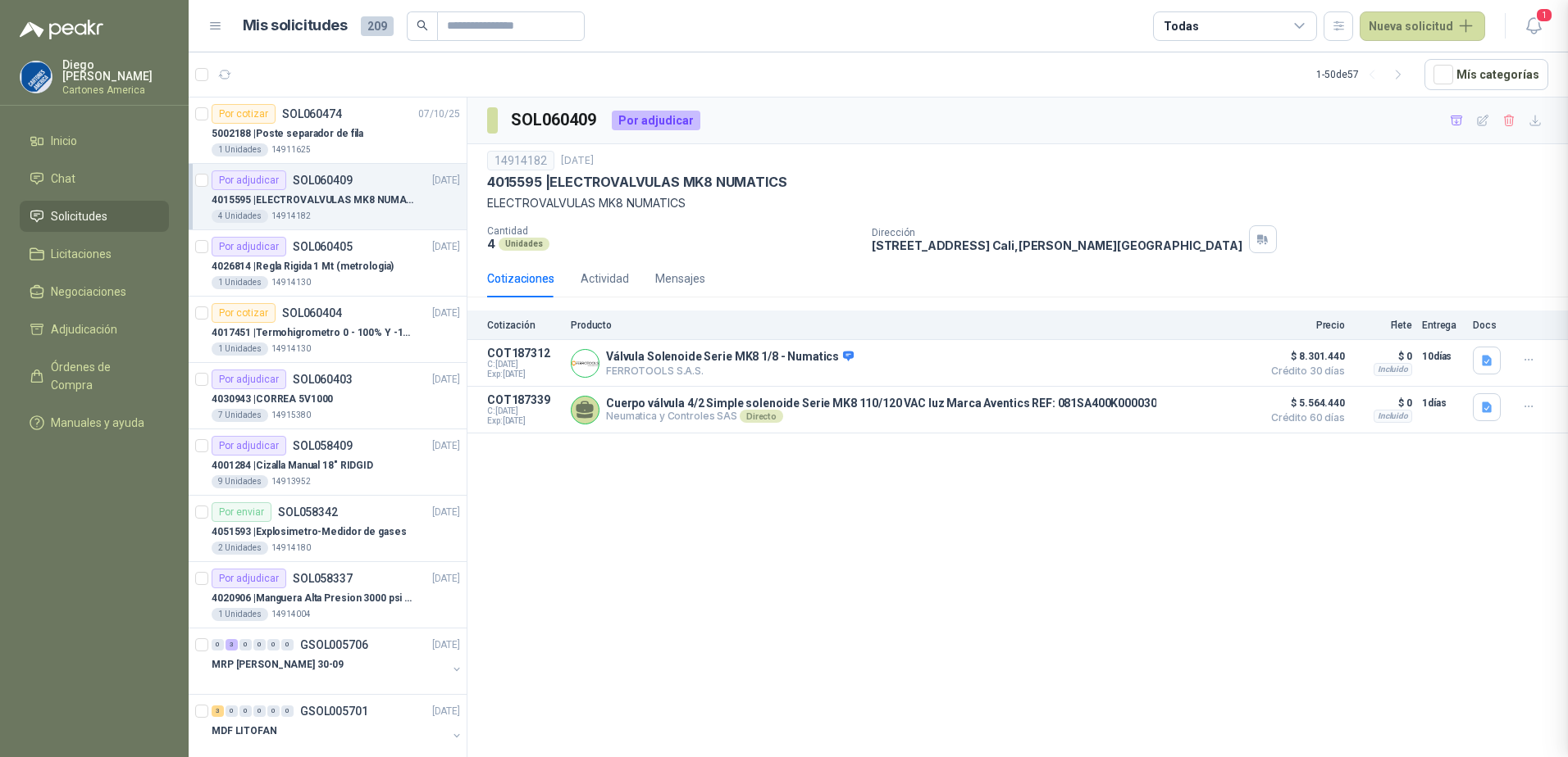
scroll to position [173, 0]
click at [839, 643] on div "SOL060409 Por adjudicar 14914182 6 oct, 2025 4015595 | ELECTROVALVULAS MK8 NUMA…" at bounding box center [1017, 430] width 1101 height 665
click at [832, 487] on div "SOL060409 Por adjudicar 14914182 6 oct, 2025 4015595 | ELECTROVALVULAS MK8 NUMA…" at bounding box center [1017, 430] width 1101 height 665
click at [782, 633] on div "SOL060409 Por adjudicar 14914182 6 oct, 2025 4015595 | ELECTROVALVULAS MK8 NUMA…" at bounding box center [1017, 430] width 1101 height 665
click at [310, 129] on p "5002188 | Poste separador de fila" at bounding box center [287, 134] width 152 height 16
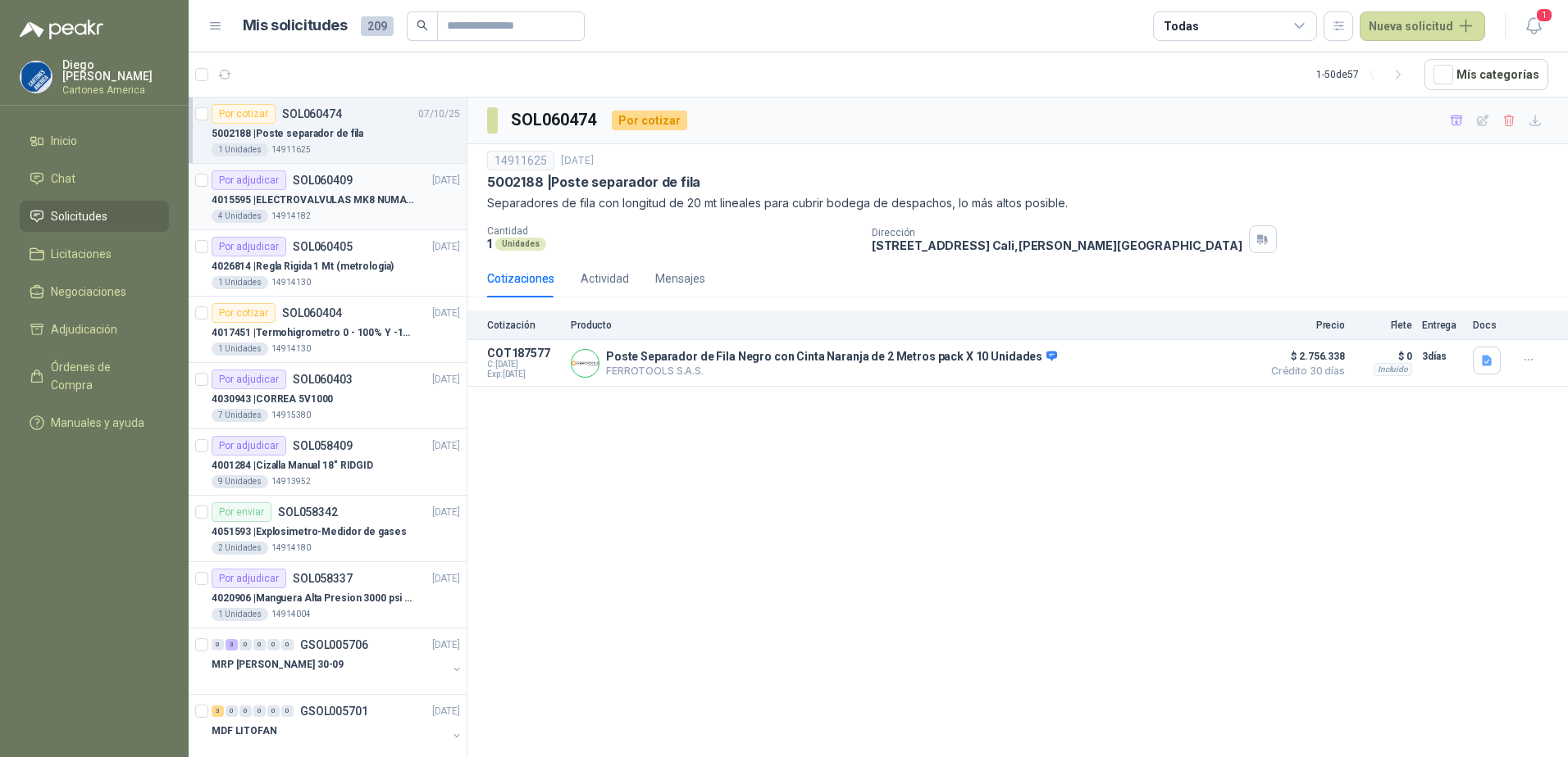
click at [391, 211] on div "4 Unidades 14914182" at bounding box center [335, 216] width 249 height 13
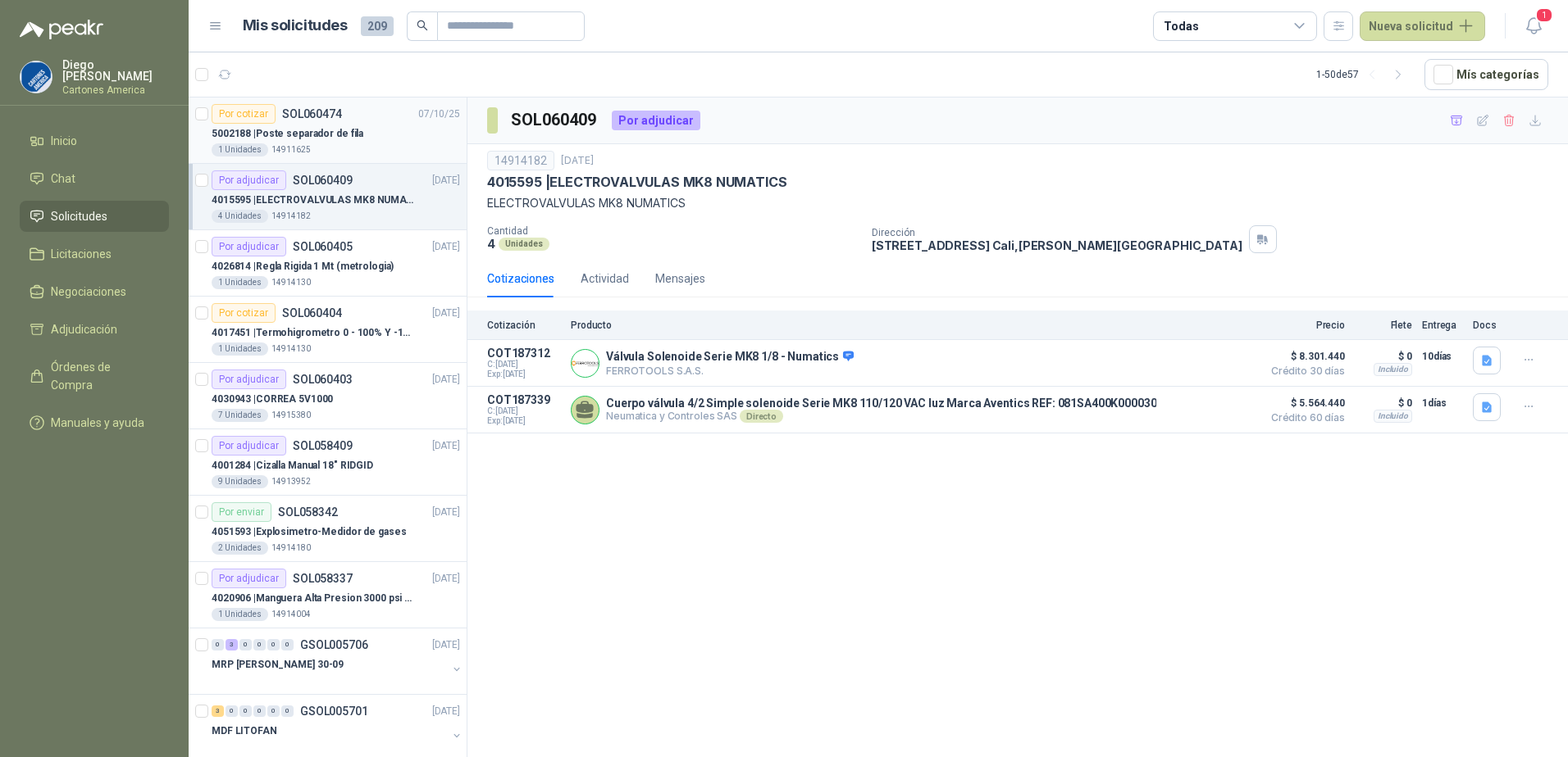
click at [335, 144] on div "1 Unidades 14911625" at bounding box center [335, 150] width 249 height 13
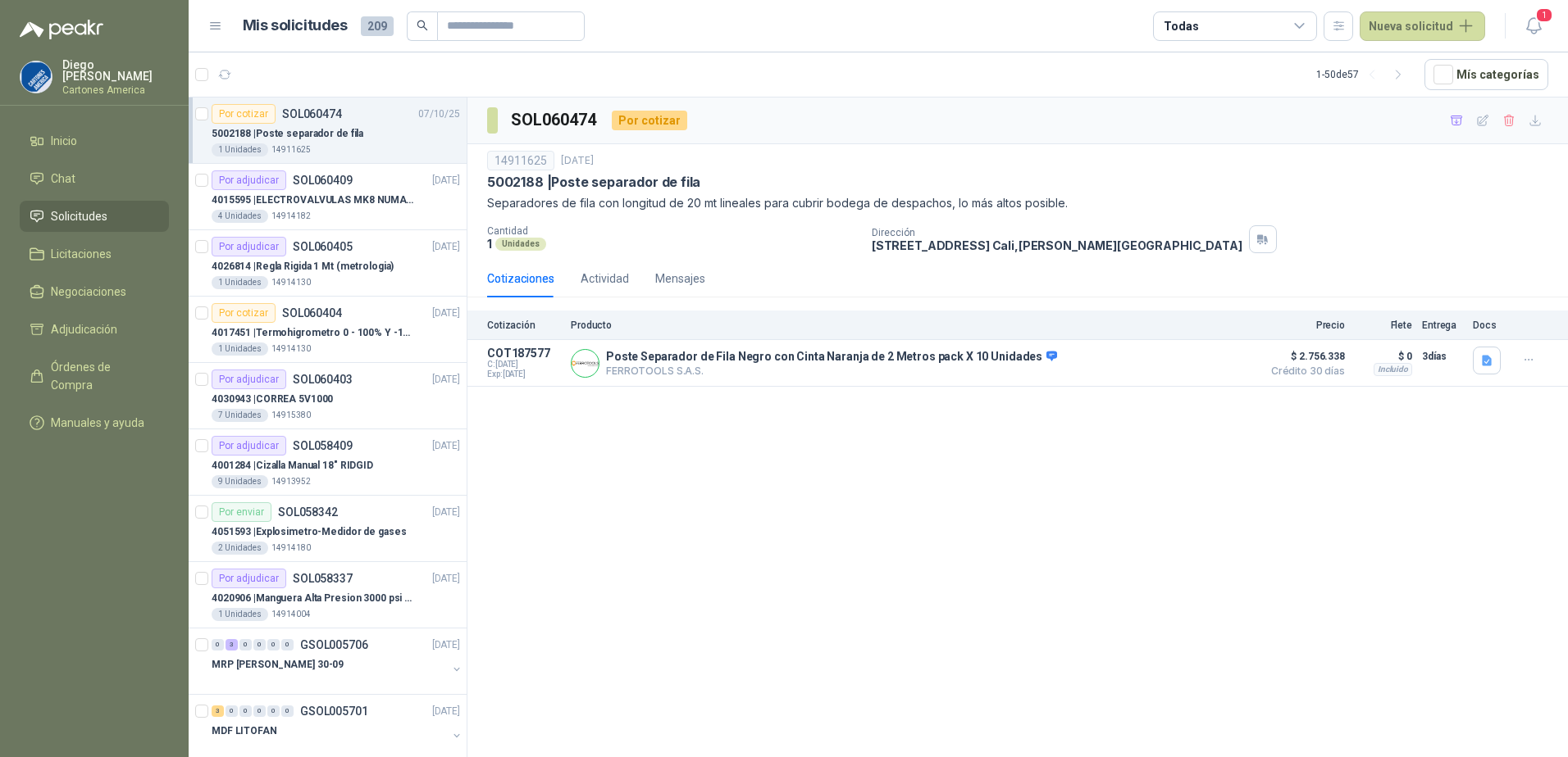
click at [782, 531] on div "SOL060474 Por cotizar 14911625 [DATE] 5002188 | Poste separador de fila Separad…" at bounding box center [1017, 430] width 1101 height 665
